Goal: Task Accomplishment & Management: Use online tool/utility

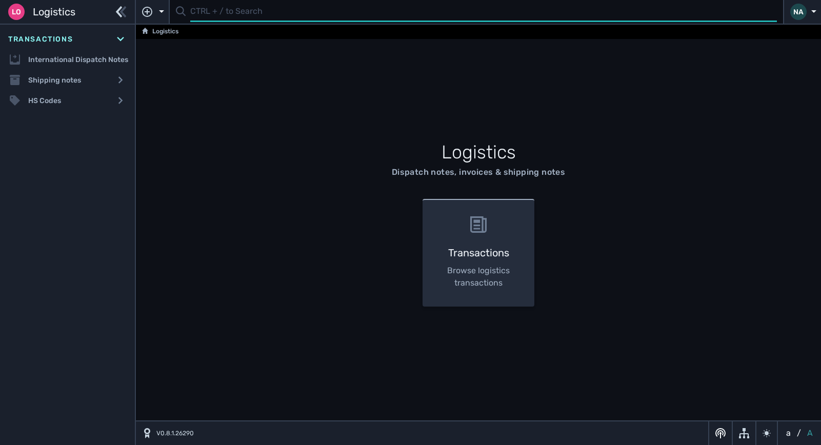
click at [236, 16] on input "text" at bounding box center [483, 12] width 587 height 20
type input "1106973"
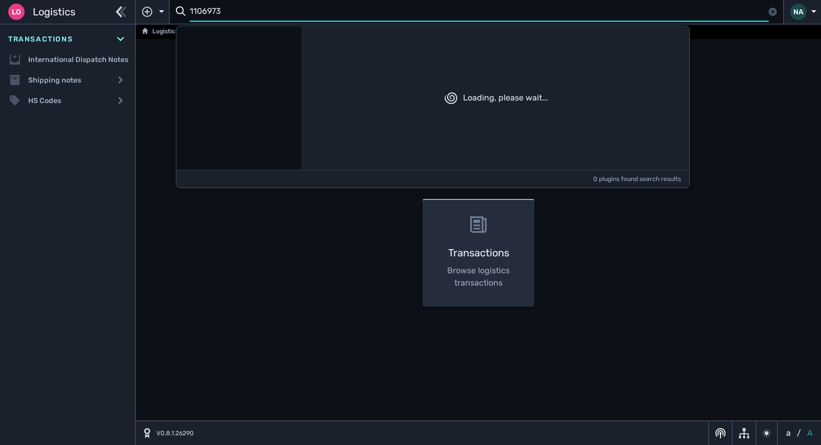
click at [277, 16] on input "1106973" at bounding box center [479, 12] width 579 height 20
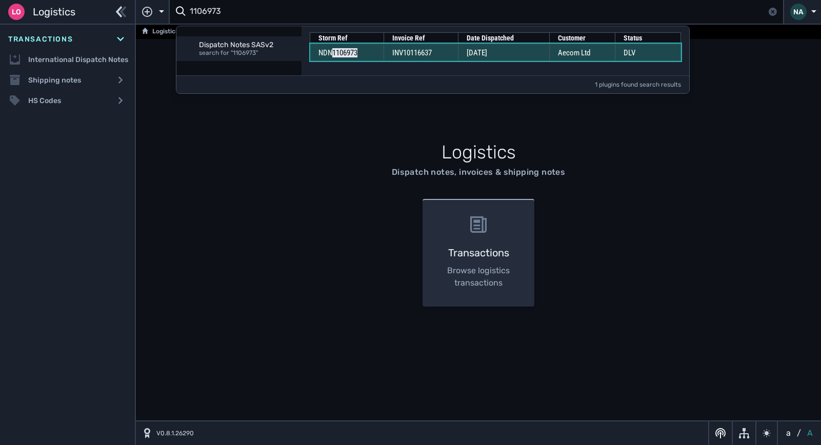
click at [396, 48] on span "INV10116637" at bounding box center [411, 52] width 39 height 9
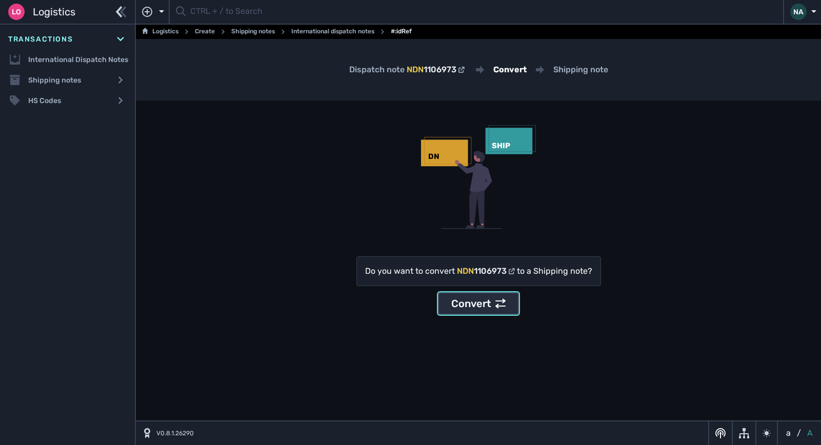
click at [480, 308] on div "Convert" at bounding box center [478, 303] width 54 height 15
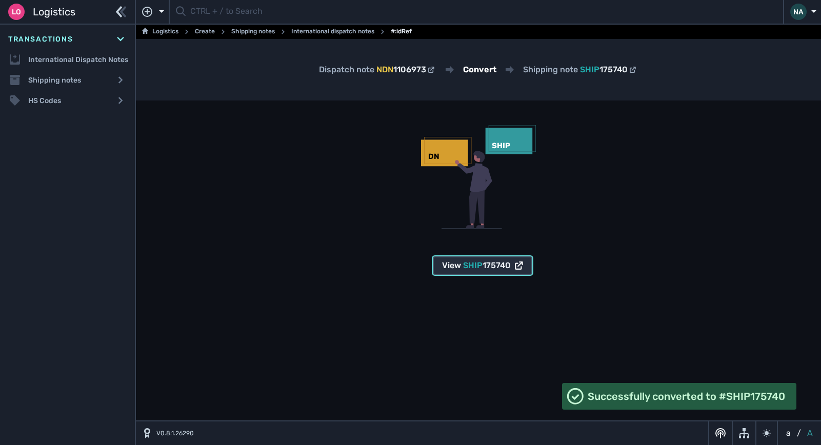
click at [468, 271] on span "SHIP 175740" at bounding box center [487, 265] width 48 height 12
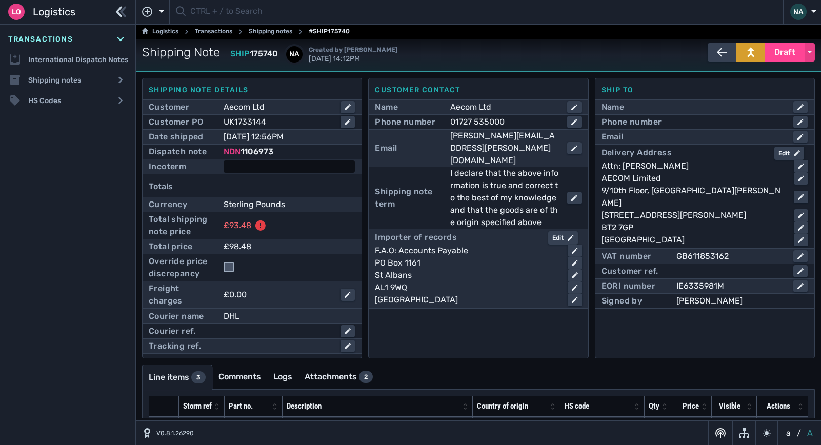
click at [273, 165] on div at bounding box center [289, 166] width 131 height 12
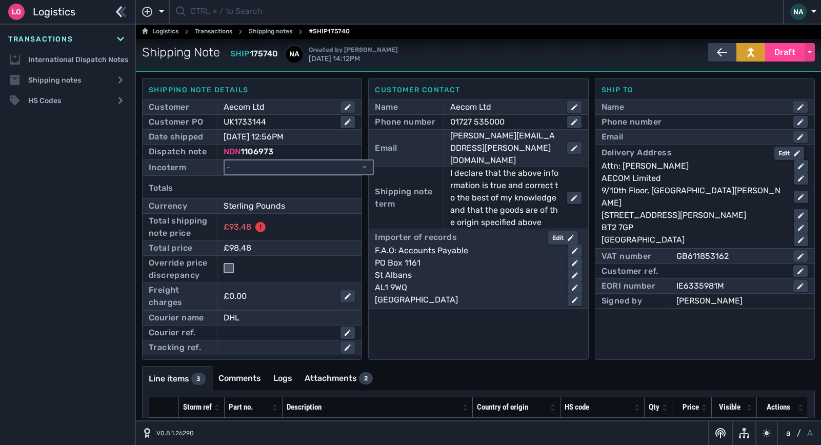
click at [273, 165] on select "- Ex Works - EXW Free Carrier - FCA Carriage Paid To - CPT Carriage Insurance P…" at bounding box center [299, 167] width 148 height 14
select select "[object Object]"
click at [225, 160] on select "- Ex Works - EXW Free Carrier - FCA Carriage Paid To - CPT Carriage Insurance P…" at bounding box center [299, 167] width 148 height 14
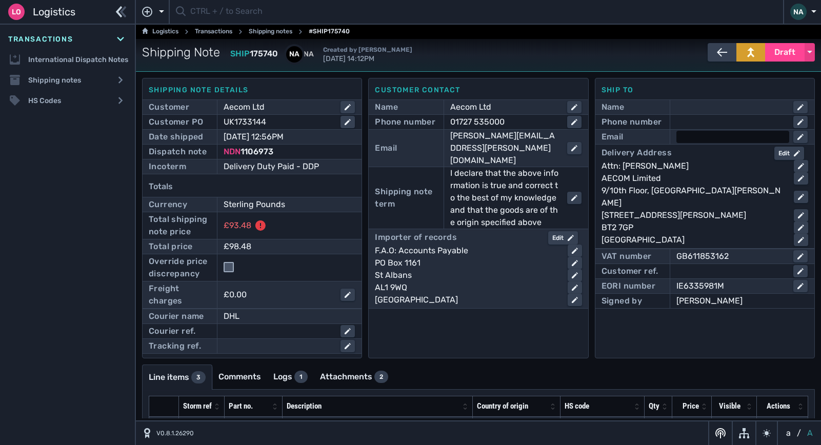
click at [700, 135] on div at bounding box center [732, 137] width 113 height 12
type input "[PERSON_NAME][EMAIL_ADDRESS][PERSON_NAME][DOMAIN_NAME]"
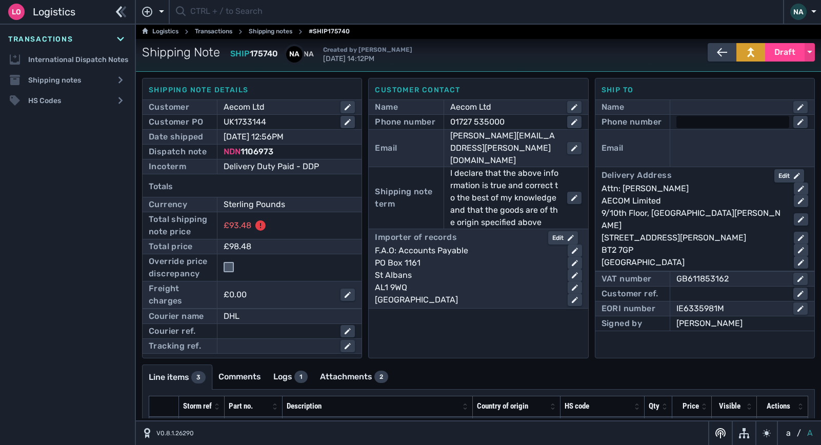
click at [701, 123] on div at bounding box center [732, 122] width 113 height 12
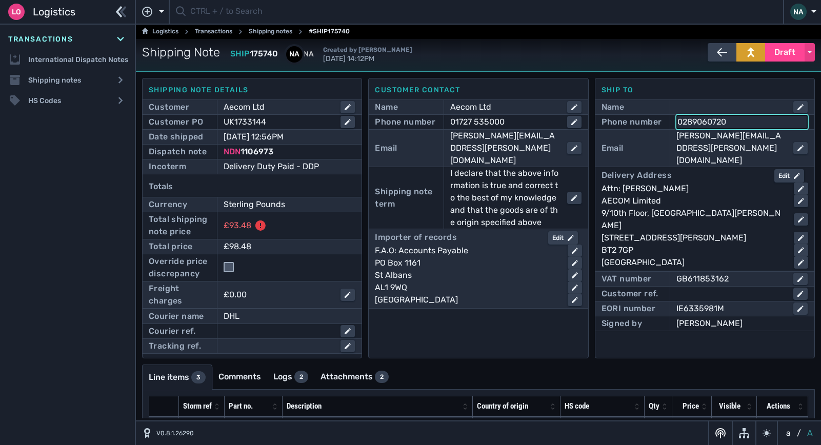
type input "02890607200"
click at [526, 317] on div "Customer contact Name Aecom Ltd Phone number [PHONE_NUMBER] Email [EMAIL_ADDRES…" at bounding box center [478, 218] width 220 height 280
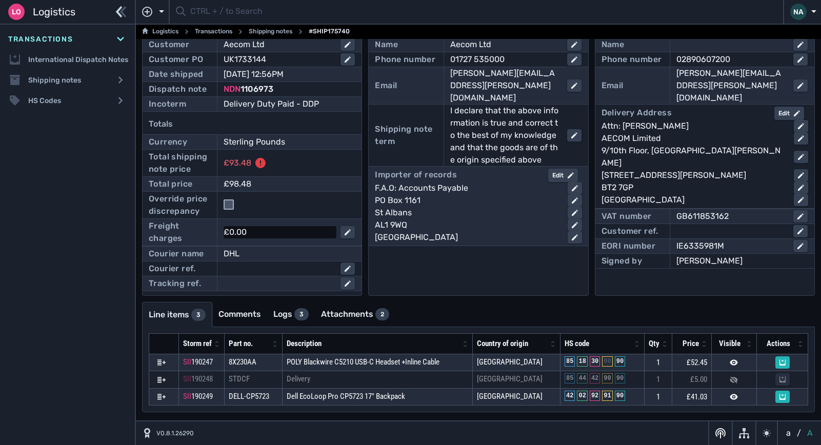
scroll to position [11, 0]
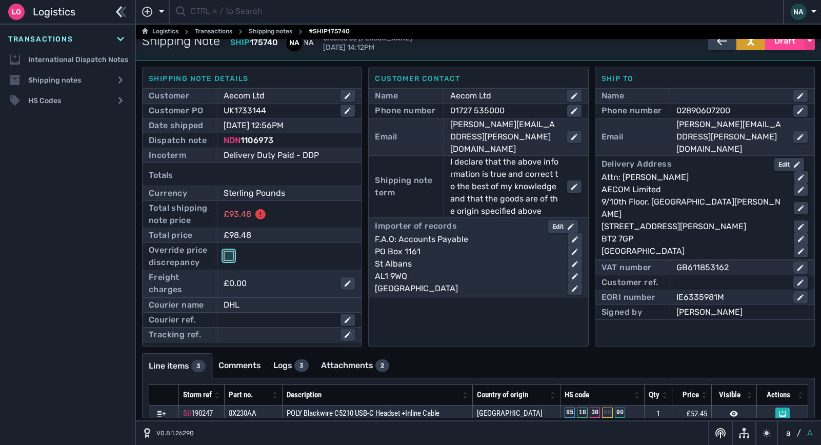
click at [230, 255] on input "checkbox" at bounding box center [229, 256] width 10 height 10
checkbox input "true"
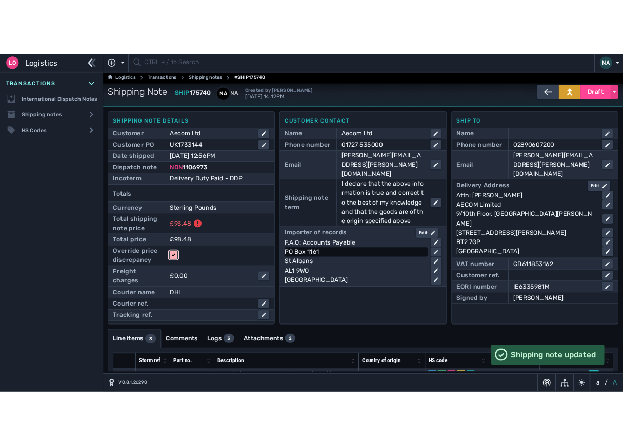
scroll to position [0, 0]
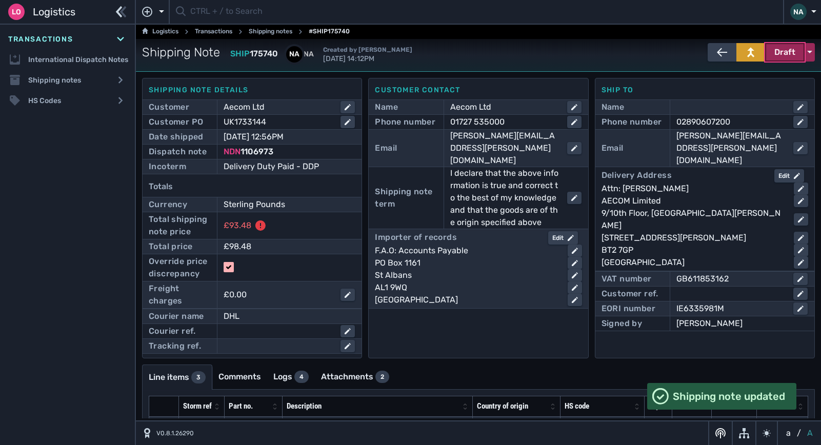
click at [785, 55] on span "Draft" at bounding box center [784, 52] width 21 height 12
click at [726, 76] on div "Dispatched" at bounding box center [765, 74] width 97 height 21
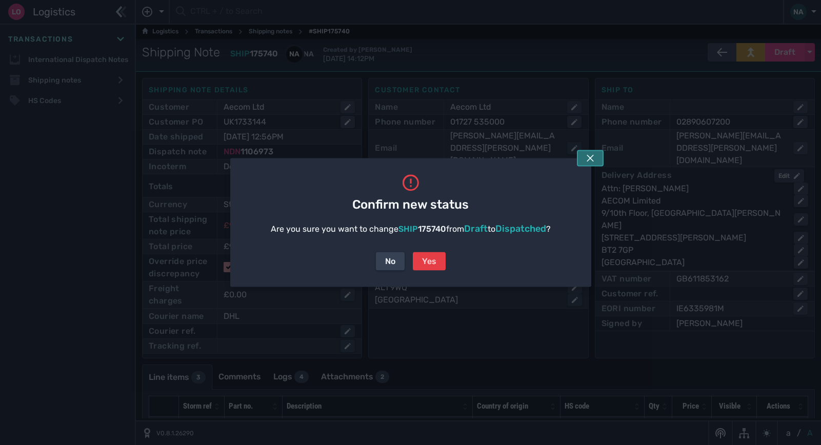
click at [591, 158] on icon at bounding box center [590, 158] width 7 height 7
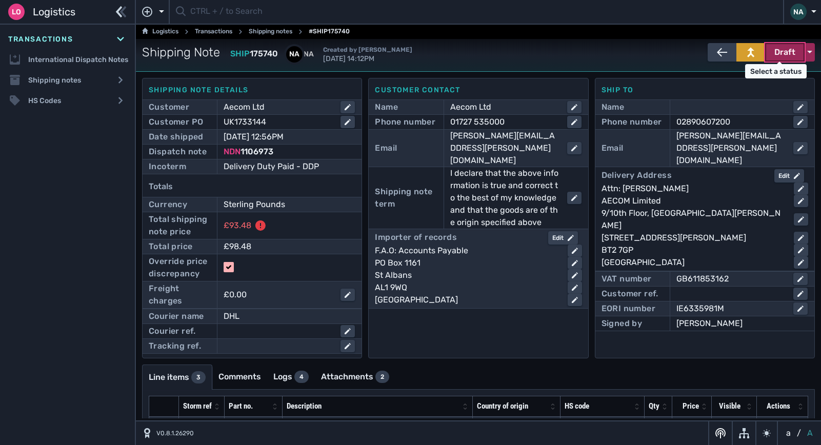
click at [780, 49] on span "Draft" at bounding box center [784, 52] width 21 height 12
click at [741, 73] on div "Dispatched" at bounding box center [765, 74] width 97 height 21
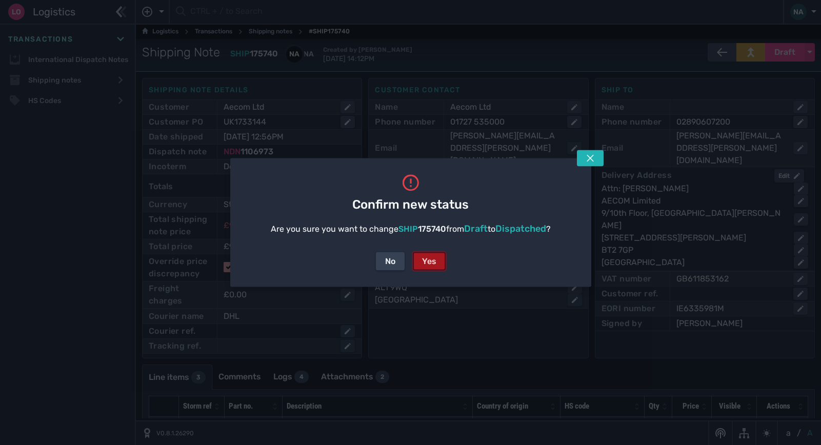
click at [424, 262] on div "Yes" at bounding box center [429, 261] width 14 height 12
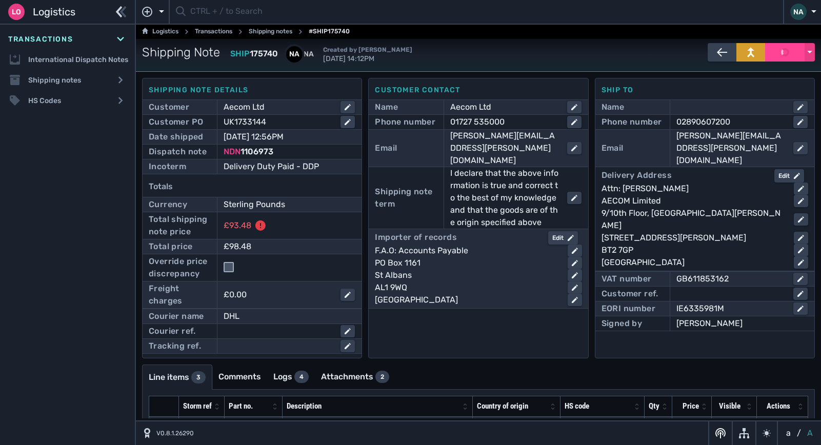
checkbox input "false"
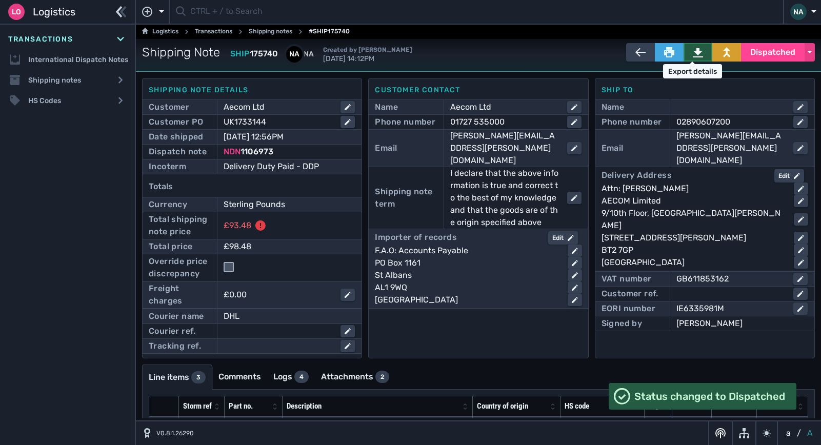
click at [693, 52] on icon at bounding box center [698, 52] width 10 height 9
